Goal: Task Accomplishment & Management: Manage account settings

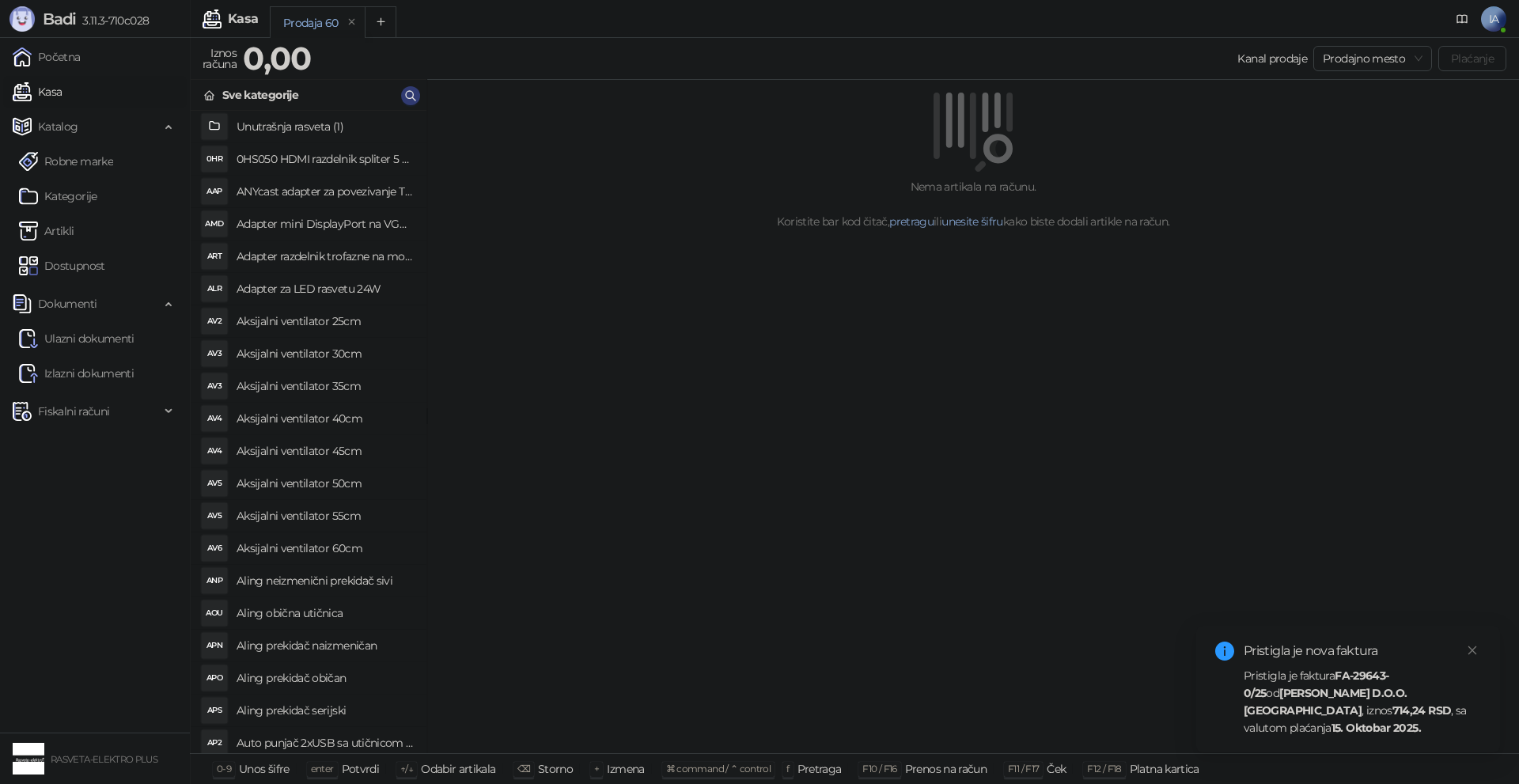
click at [1294, 692] on div "Pristigla je faktura FA-29643-0/25 od [PERSON_NAME] D.O.O. Kruševac , iznos 714…" at bounding box center [1362, 702] width 238 height 70
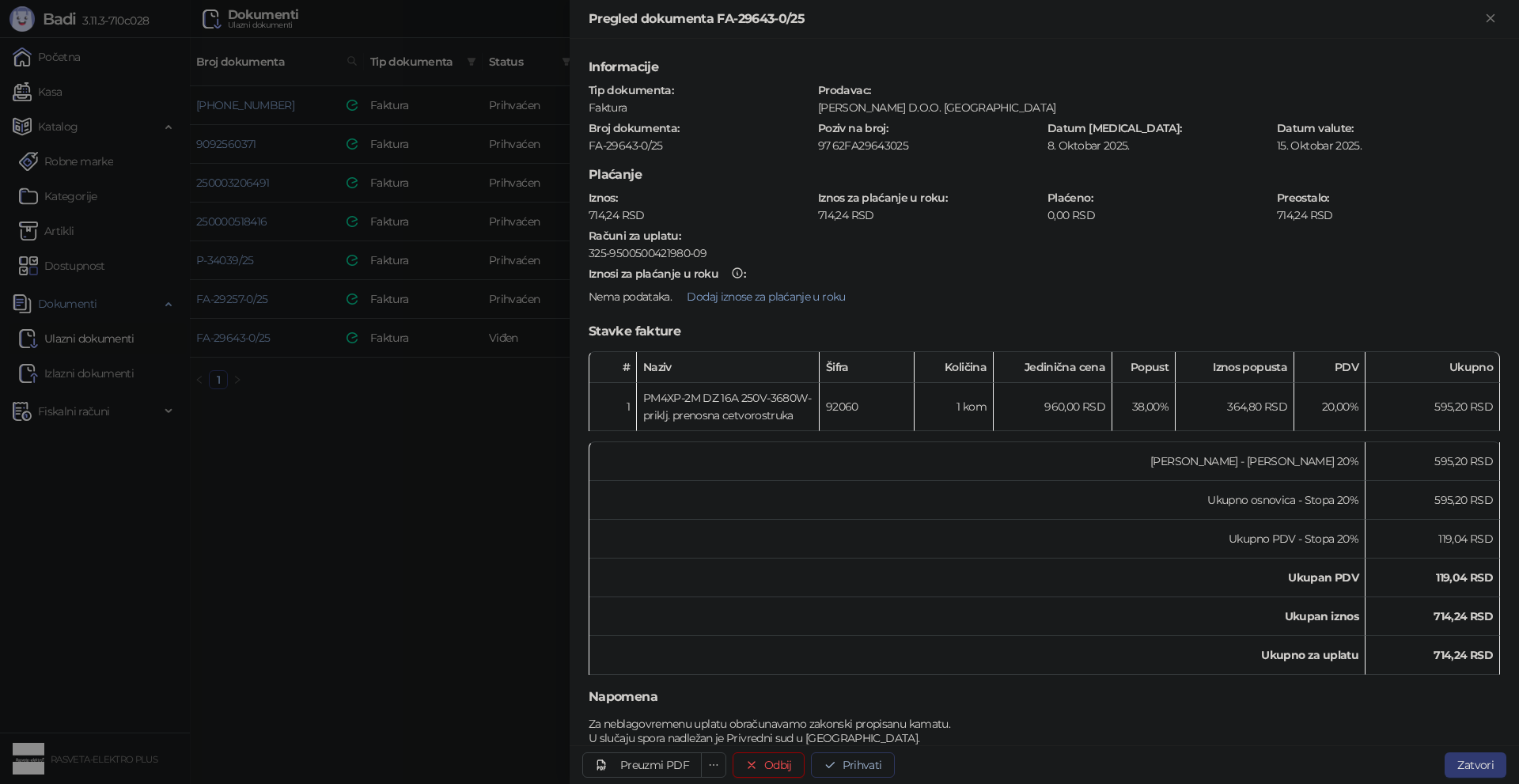
click at [842, 769] on button "Prihvati" at bounding box center [853, 765] width 84 height 25
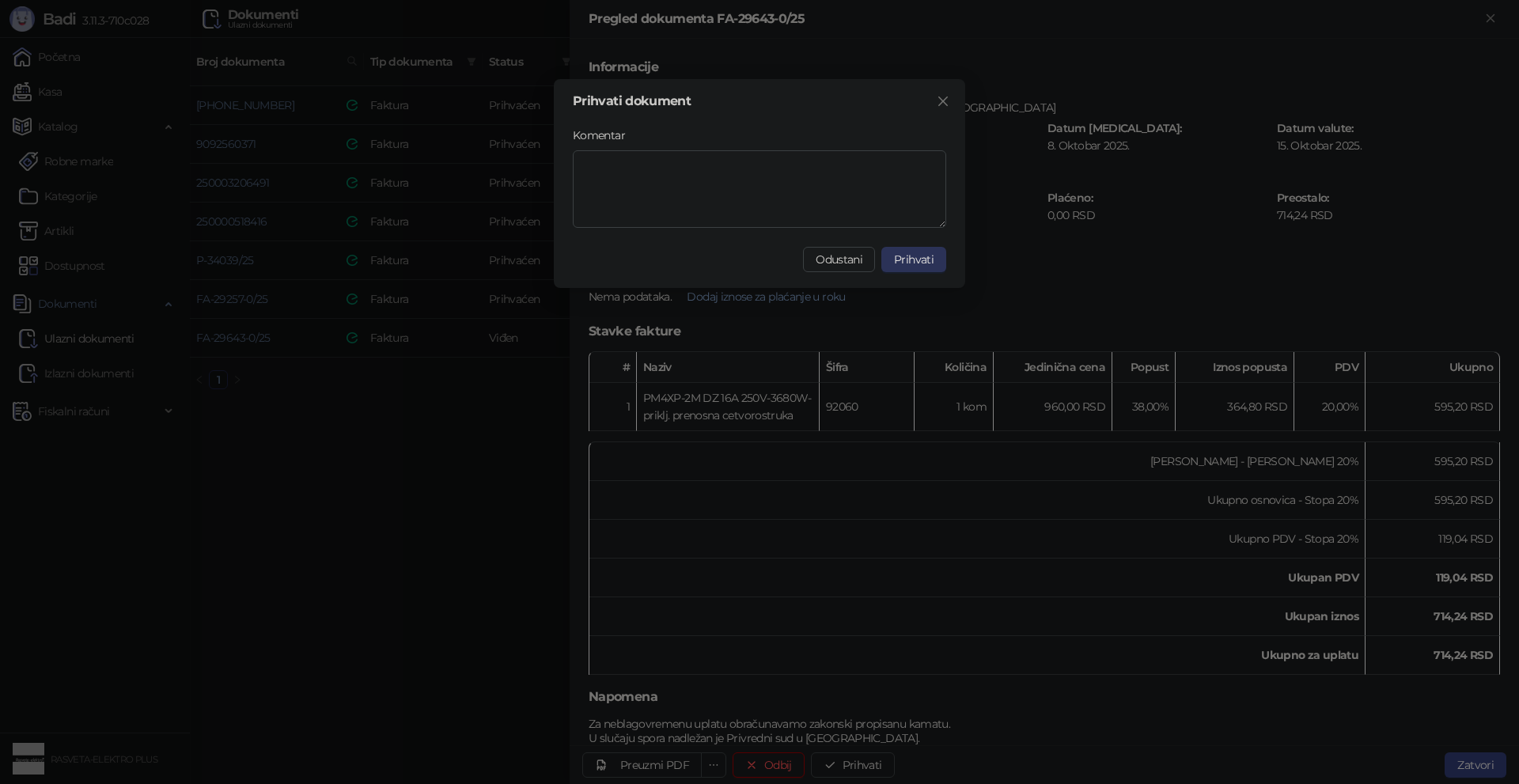
click at [917, 259] on span "Prihvati" at bounding box center [914, 259] width 40 height 15
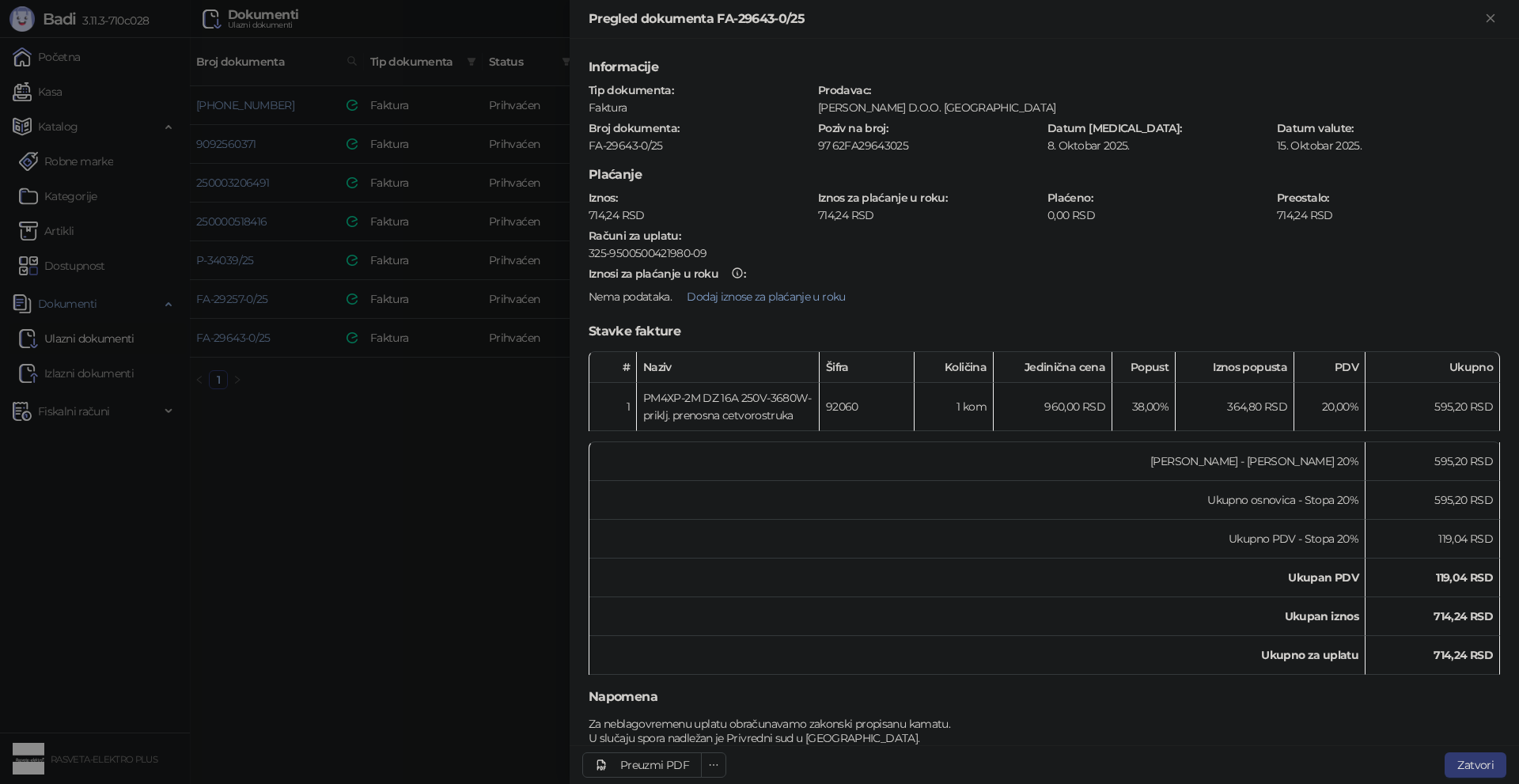
click at [410, 641] on div at bounding box center [759, 392] width 1519 height 784
